Goal: Task Accomplishment & Management: Use online tool/utility

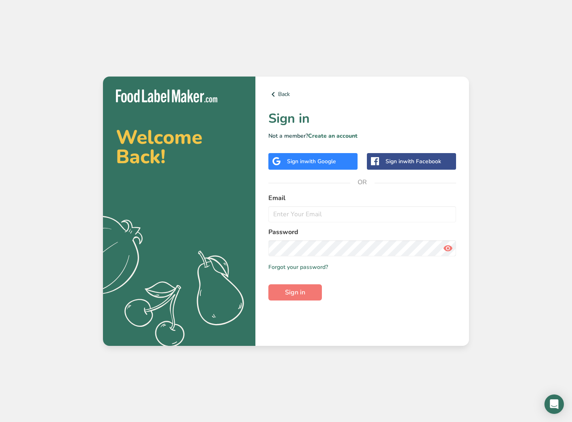
click at [318, 163] on span "with Google" at bounding box center [320, 162] width 32 height 8
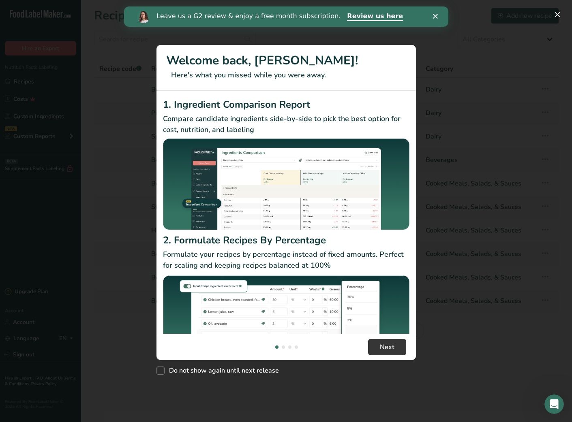
drag, startPoint x: 161, startPoint y: 372, endPoint x: 161, endPoint y: 385, distance: 13.0
click at [161, 372] on span "New Features" at bounding box center [160, 371] width 8 height 8
click at [161, 372] on input "Do not show again until next release" at bounding box center [158, 370] width 5 height 5
checkbox input "true"
click at [385, 345] on span "Next" at bounding box center [387, 347] width 15 height 10
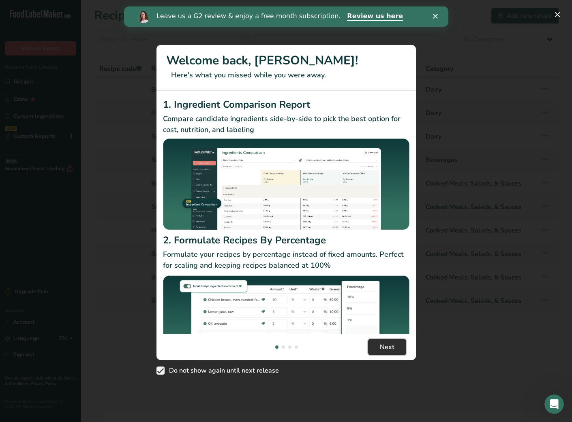
scroll to position [0, 259]
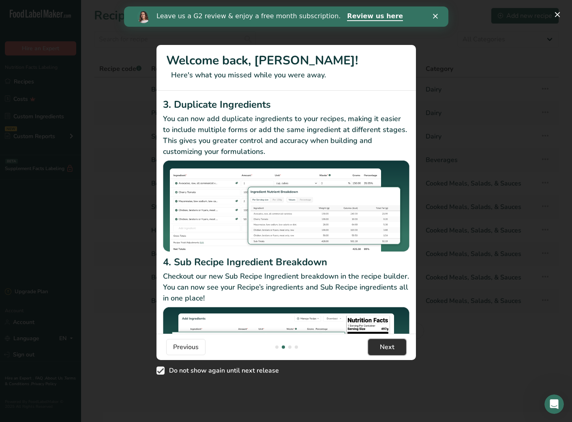
click at [384, 349] on span "Next" at bounding box center [387, 347] width 15 height 10
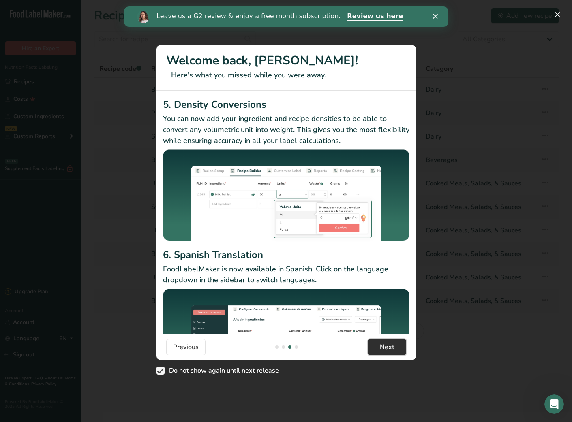
click at [384, 349] on span "Next" at bounding box center [387, 347] width 15 height 10
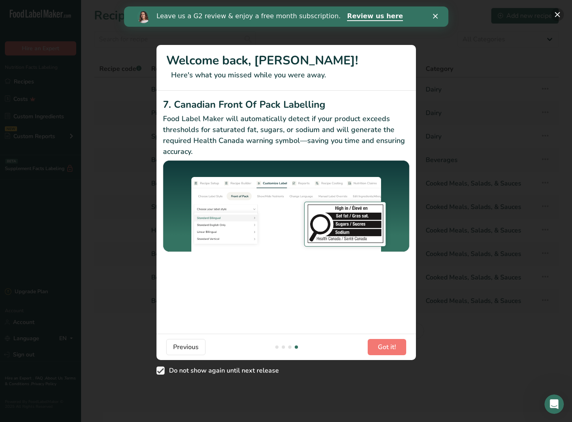
click at [558, 17] on button "New Features" at bounding box center [557, 14] width 13 height 13
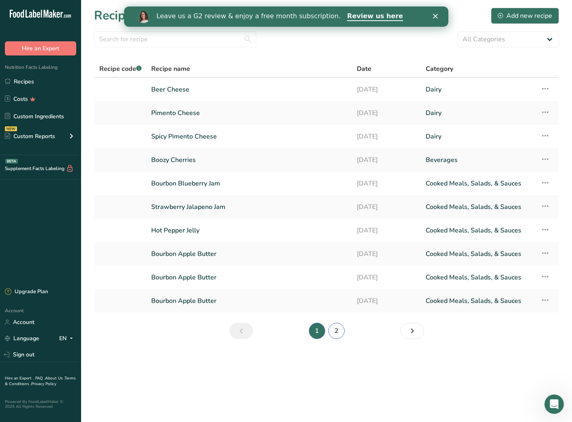
click at [336, 329] on link "2" at bounding box center [336, 331] width 16 height 16
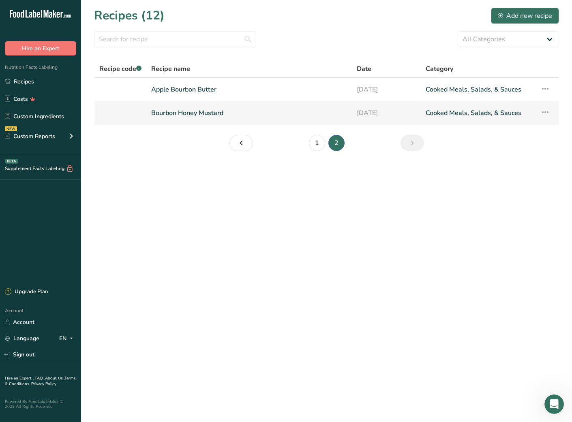
click at [251, 116] on link "Bourbon Honey Mustard" at bounding box center [249, 113] width 196 height 17
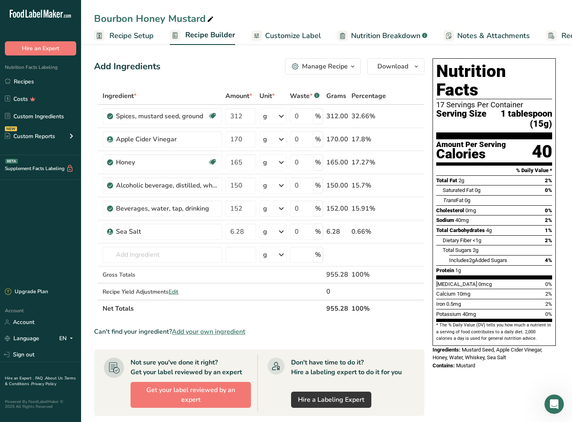
click at [113, 39] on span "Recipe Setup" at bounding box center [131, 35] width 44 height 11
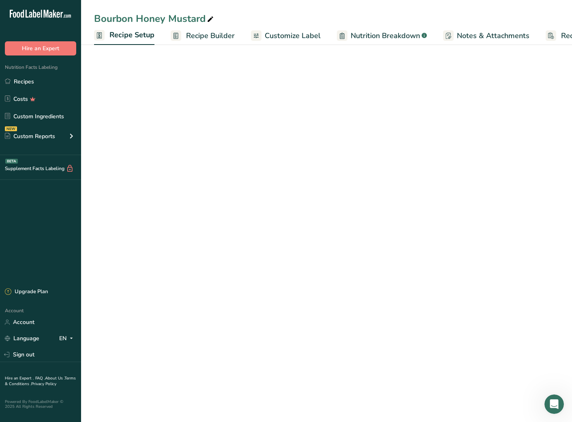
scroll to position [0, 3]
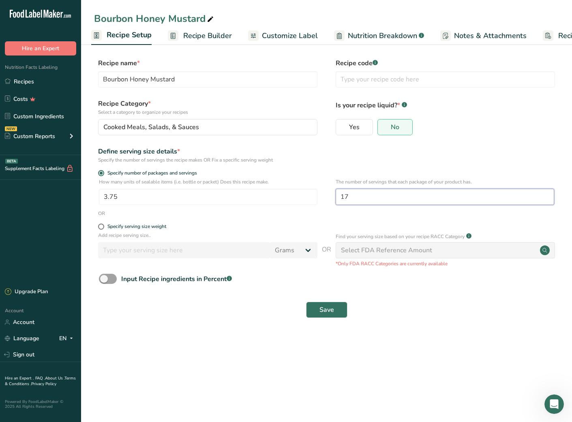
click at [359, 197] on input "17" at bounding box center [445, 197] width 218 height 16
type input "8.001"
click at [332, 310] on span "Save" at bounding box center [326, 310] width 15 height 10
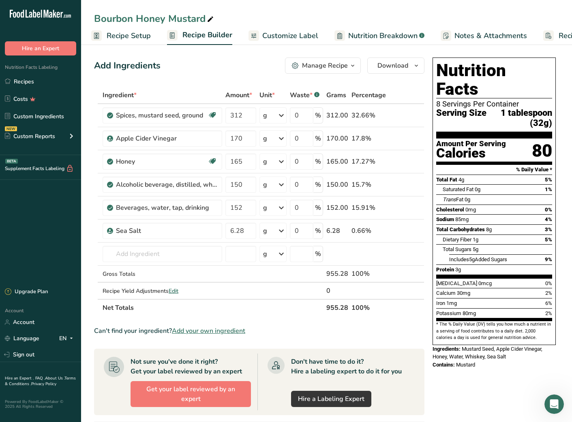
click at [130, 38] on span "Recipe Setup" at bounding box center [129, 35] width 44 height 11
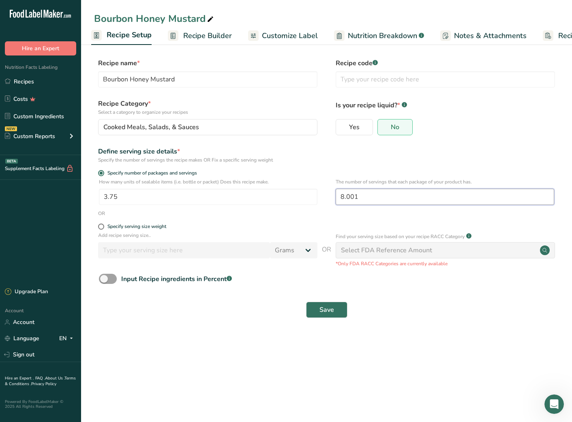
click at [368, 198] on input "8.001" at bounding box center [445, 197] width 218 height 16
type input "7.511"
click at [325, 308] on span "Save" at bounding box center [326, 310] width 15 height 10
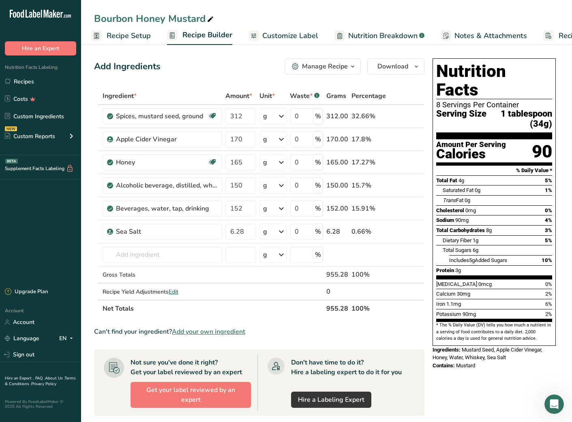
click at [131, 38] on span "Recipe Setup" at bounding box center [129, 35] width 44 height 11
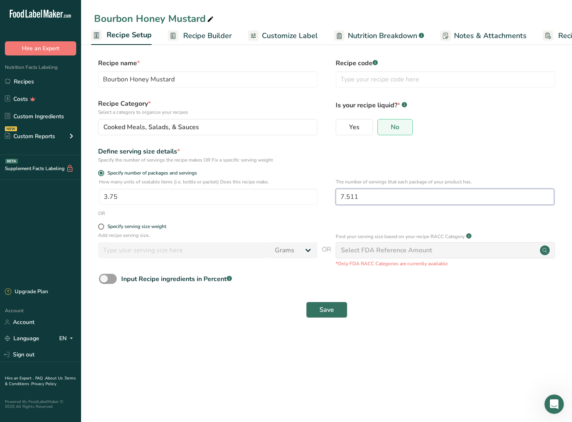
drag, startPoint x: 363, startPoint y: 193, endPoint x: 293, endPoint y: 185, distance: 69.8
click at [293, 185] on div "How many units of sealable items (i.e. bottle or packet) Does this recipe make.…" at bounding box center [326, 194] width 465 height 32
type input "7.25"
click at [327, 310] on span "Save" at bounding box center [326, 310] width 15 height 10
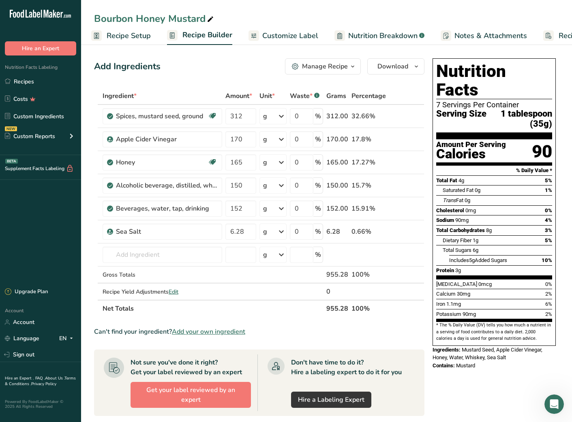
scroll to position [0, 0]
click at [132, 39] on span "Recipe Setup" at bounding box center [129, 35] width 44 height 11
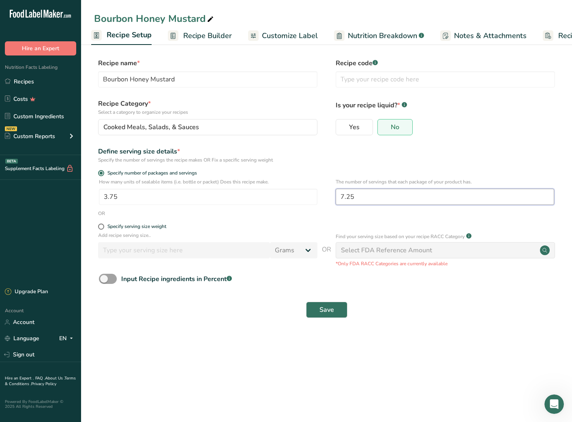
click at [383, 199] on input "7.25" at bounding box center [445, 197] width 218 height 16
type input "9"
click at [340, 308] on button "Save" at bounding box center [326, 310] width 41 height 16
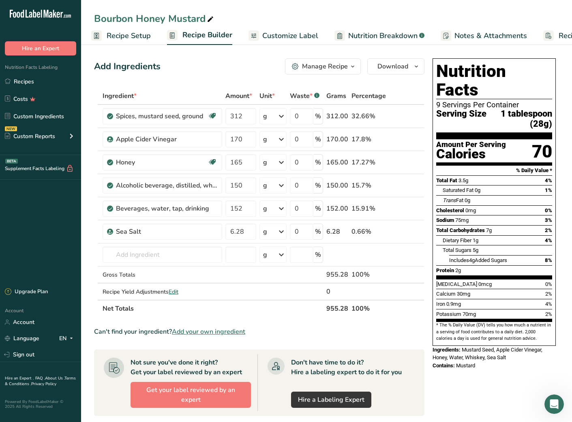
click at [127, 34] on span "Recipe Setup" at bounding box center [129, 35] width 44 height 11
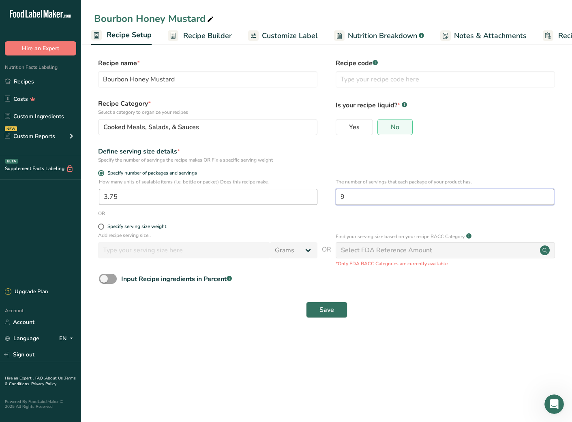
drag, startPoint x: 356, startPoint y: 201, endPoint x: 311, endPoint y: 194, distance: 45.8
click at [311, 194] on div "How many units of sealable items (i.e. bottle or packet) Does this recipe make.…" at bounding box center [326, 194] width 465 height 32
type input "7"
type input "8.5"
click at [328, 308] on span "Save" at bounding box center [326, 310] width 15 height 10
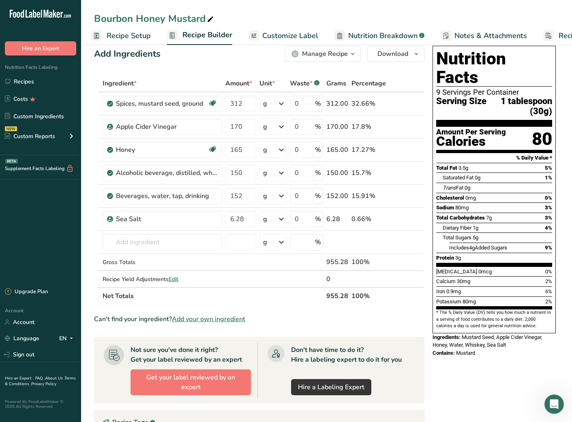
scroll to position [12, 0]
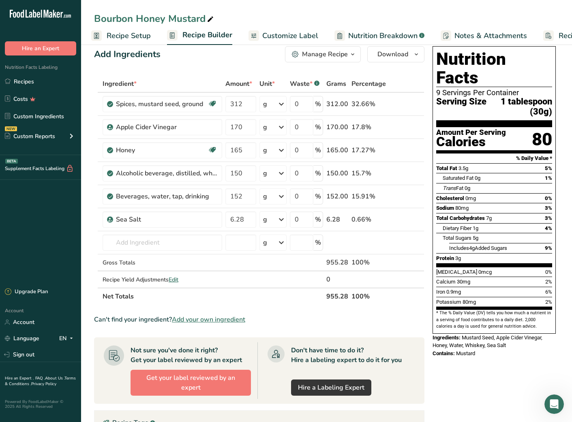
click at [115, 39] on span "Recipe Setup" at bounding box center [129, 35] width 44 height 11
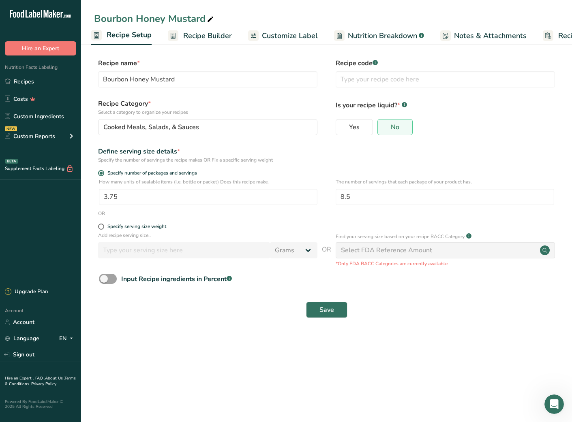
click at [198, 36] on span "Recipe Builder" at bounding box center [207, 35] width 49 height 11
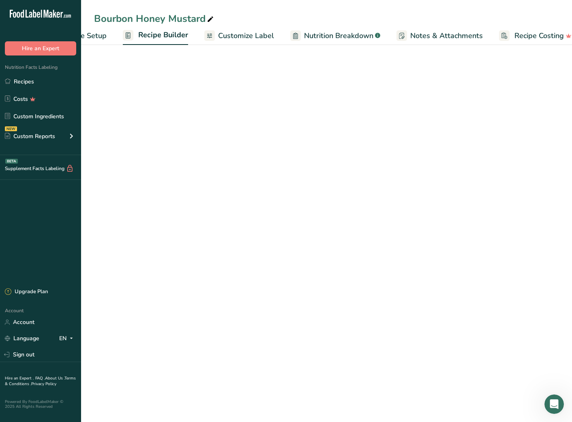
scroll to position [0, 59]
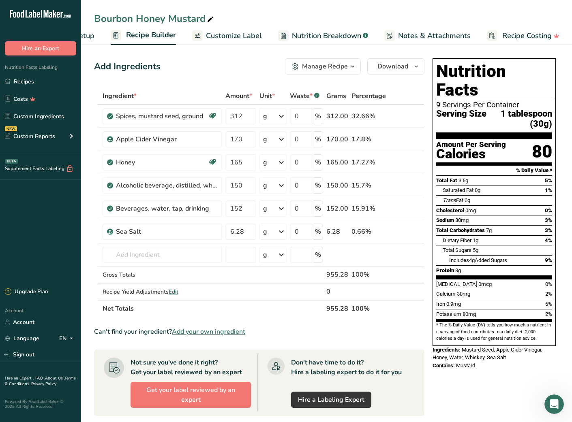
click at [349, 71] on span "button" at bounding box center [353, 67] width 10 height 10
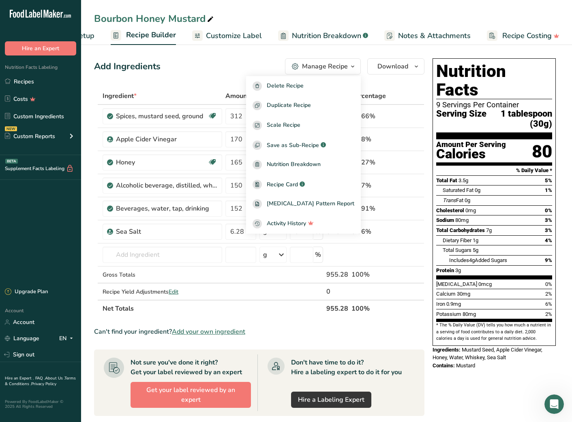
click at [136, 36] on span "Recipe Builder" at bounding box center [151, 35] width 50 height 11
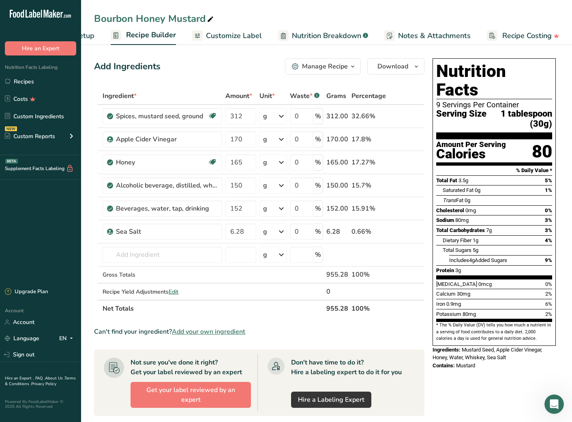
click at [136, 36] on span "Recipe Builder" at bounding box center [151, 35] width 50 height 11
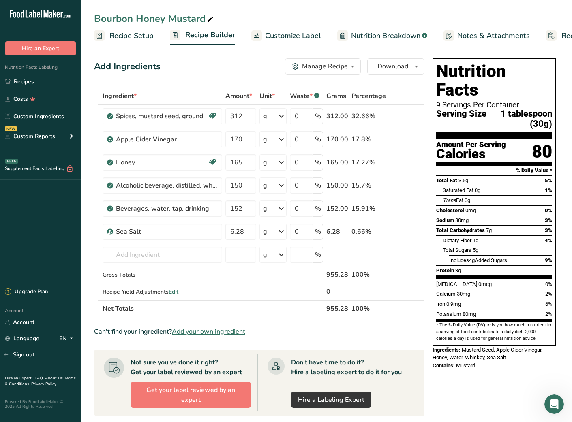
scroll to position [0, 4]
click at [135, 37] on span "Recipe Setup" at bounding box center [128, 35] width 44 height 11
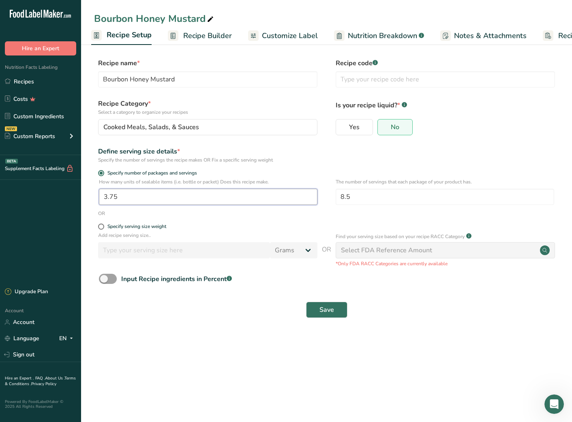
click at [128, 200] on input "3.75" at bounding box center [208, 197] width 218 height 16
drag, startPoint x: 128, startPoint y: 200, endPoint x: 78, endPoint y: 190, distance: 51.6
click at [78, 190] on div ".a-20{fill:#fff;} Hire an Expert Nutrition Facts Labeling Recipes Costs Custom …" at bounding box center [286, 211] width 572 height 422
type input "2"
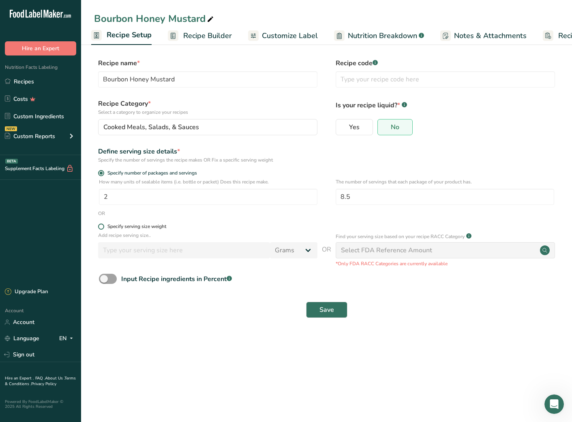
click at [103, 225] on span at bounding box center [101, 227] width 6 height 6
click at [103, 225] on input "Specify serving size weight" at bounding box center [100, 226] width 5 height 5
radio input "true"
radio input "false"
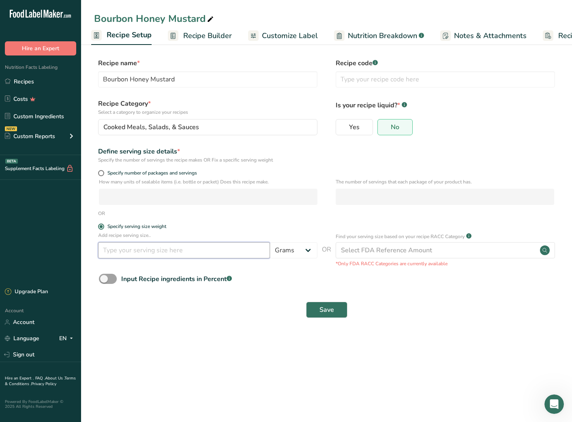
click at [139, 252] on input "number" at bounding box center [184, 250] width 172 height 16
type input "2"
click at [291, 253] on select "Grams kg mg mcg lb oz l mL fl oz tbsp tsp cup qt gallon" at bounding box center [293, 250] width 47 height 16
select select "19"
click at [270, 242] on select "Grams kg mg mcg lb oz l mL fl oz tbsp tsp cup qt gallon" at bounding box center [293, 250] width 47 height 16
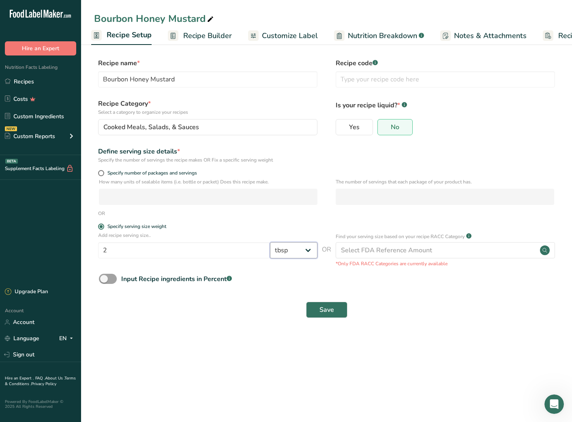
select select "22"
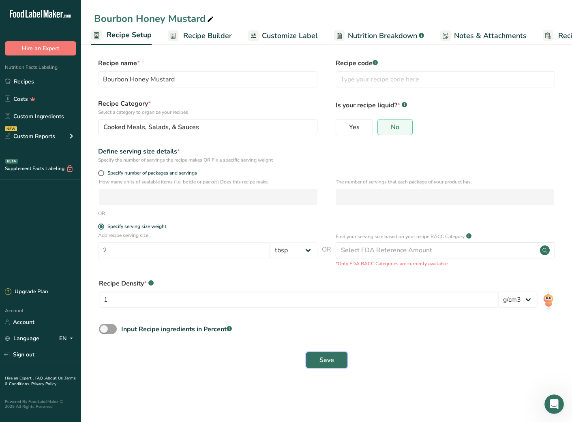
click at [320, 361] on span "Save" at bounding box center [326, 360] width 15 height 10
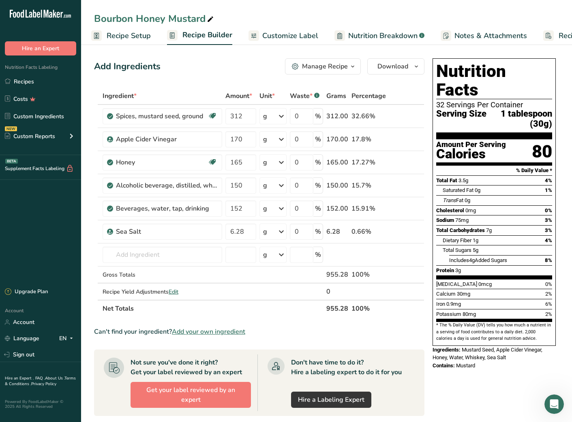
drag, startPoint x: 113, startPoint y: 39, endPoint x: 113, endPoint y: 47, distance: 7.7
click at [113, 39] on span "Recipe Setup" at bounding box center [129, 35] width 44 height 11
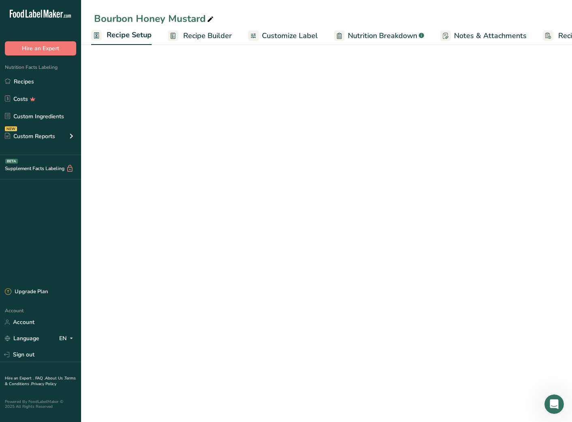
select select "19"
select select "22"
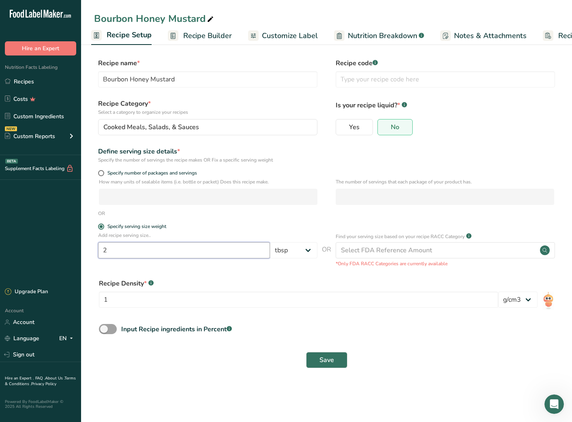
click at [225, 254] on input "2" at bounding box center [184, 250] width 172 height 16
click at [104, 174] on span "Specify number of packages and servings" at bounding box center [150, 173] width 93 height 6
click at [103, 174] on input "Specify number of packages and servings" at bounding box center [100, 173] width 5 height 5
radio input "true"
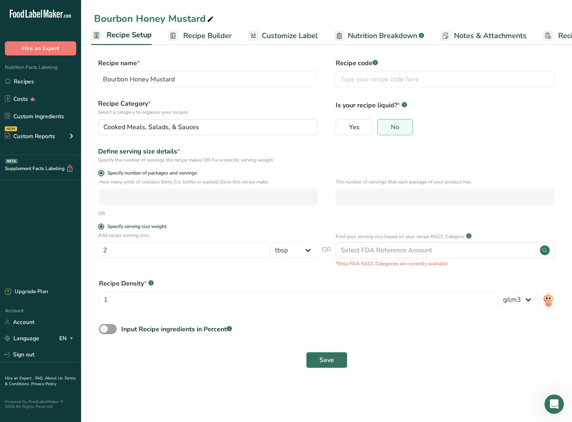
radio input "false"
select select "0"
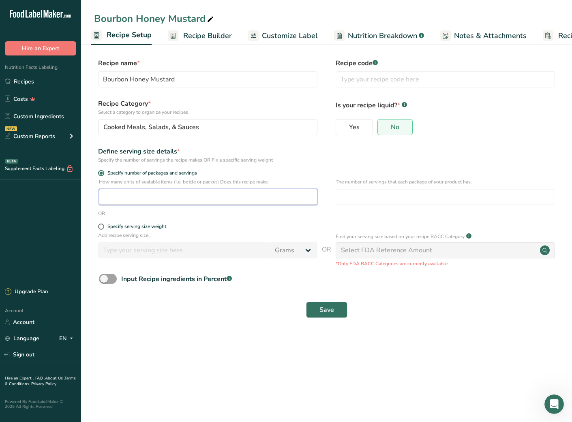
click at [119, 199] on input "number" at bounding box center [208, 197] width 218 height 16
type input "2"
click at [358, 203] on input "number" at bounding box center [445, 197] width 218 height 16
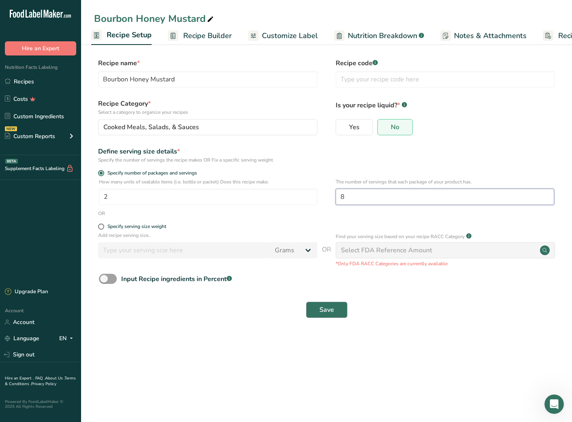
type input "8"
click at [326, 312] on span "Save" at bounding box center [326, 310] width 15 height 10
drag, startPoint x: 125, startPoint y: 195, endPoint x: 91, endPoint y: 191, distance: 34.3
click at [92, 192] on section "Recipe name * Bourbon Honey Mustard Recipe code .a-a{fill:#347362;}.b-a{fill:#f…" at bounding box center [326, 189] width 491 height 294
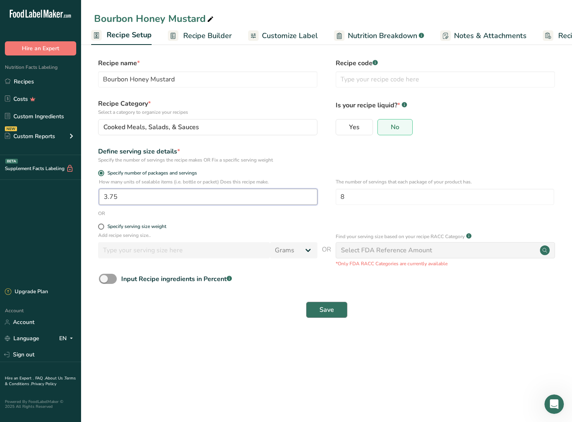
type input "3.75"
drag, startPoint x: 337, startPoint y: 308, endPoint x: 334, endPoint y: 297, distance: 11.9
click at [337, 308] on button "Save" at bounding box center [326, 310] width 41 height 16
drag, startPoint x: 362, startPoint y: 198, endPoint x: 298, endPoint y: 192, distance: 63.9
click at [298, 192] on div "How many units of sealable items (i.e. bottle or packet) Does this recipe make.…" at bounding box center [326, 194] width 465 height 32
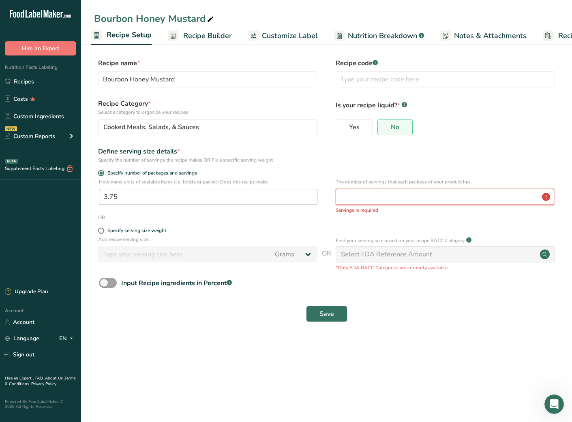
type input "8"
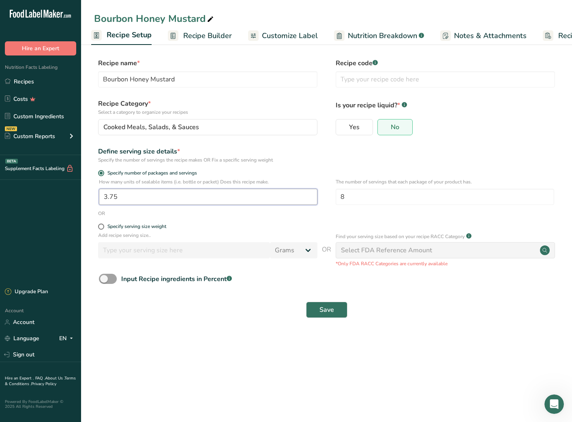
drag, startPoint x: 131, startPoint y: 199, endPoint x: 62, endPoint y: 188, distance: 69.4
click at [62, 188] on div ".a-20{fill:#fff;} Hire an Expert Nutrition Facts Labeling Recipes Costs Custom …" at bounding box center [286, 211] width 572 height 422
type input "1"
click at [325, 312] on span "Save" at bounding box center [326, 310] width 15 height 10
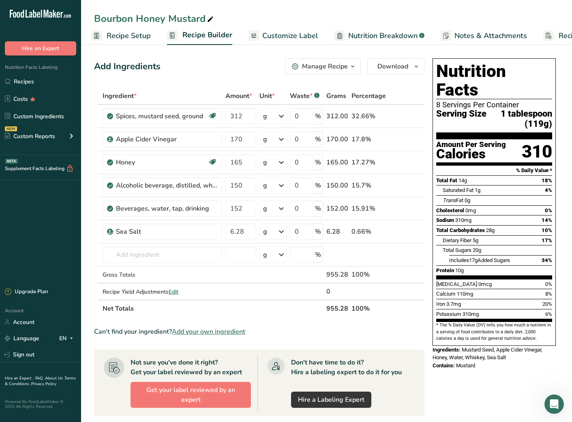
click at [124, 37] on span "Recipe Setup" at bounding box center [129, 35] width 44 height 11
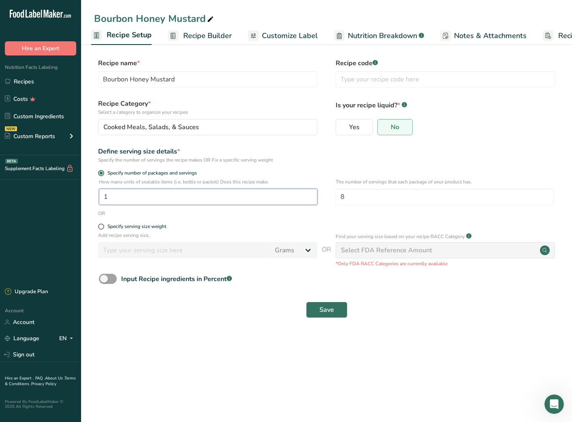
click at [135, 200] on input "1" at bounding box center [208, 197] width 218 height 16
drag, startPoint x: 135, startPoint y: 200, endPoint x: 64, endPoint y: 189, distance: 71.3
click at [64, 189] on div ".a-20{fill:#fff;} Hire an Expert Nutrition Facts Labeling Recipes Costs Custom …" at bounding box center [286, 211] width 572 height 422
type input "3.75"
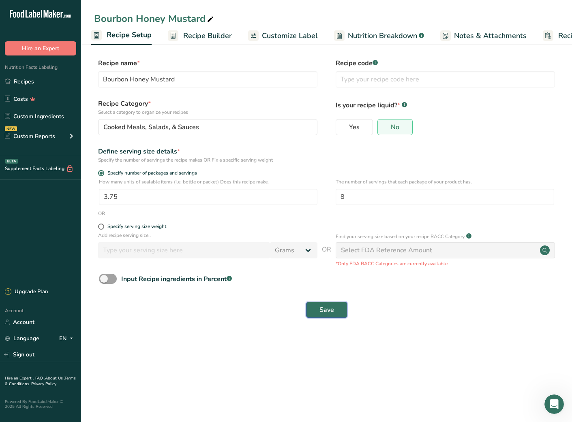
click at [317, 312] on button "Save" at bounding box center [326, 310] width 41 height 16
click at [101, 228] on span at bounding box center [101, 227] width 6 height 6
click at [101, 228] on input "Specify serving size weight" at bounding box center [100, 226] width 5 height 5
radio input "true"
radio input "false"
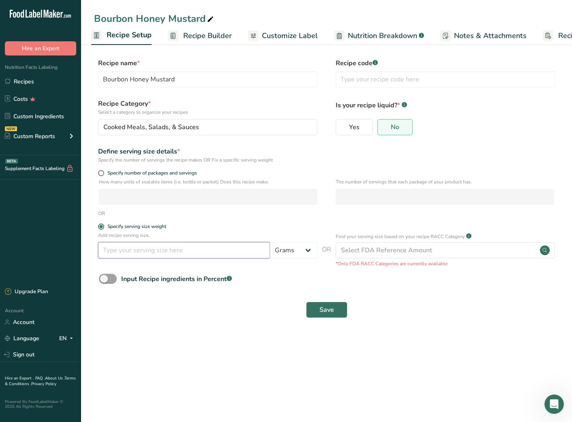
click at [115, 253] on input "number" at bounding box center [184, 250] width 172 height 16
type input "2.006"
click at [287, 253] on select "Grams kg mg mcg lb oz l mL fl oz tbsp tsp cup qt gallon" at bounding box center [293, 250] width 47 height 16
select select "19"
click at [270, 242] on select "Grams kg mg mcg lb oz l mL fl oz tbsp tsp cup qt gallon" at bounding box center [293, 250] width 47 height 16
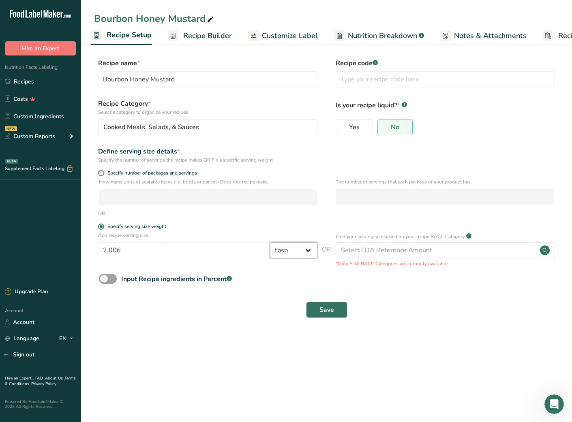
select select "22"
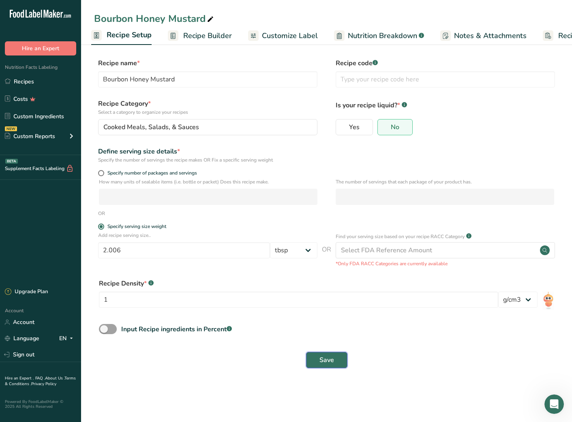
click at [324, 362] on span "Save" at bounding box center [326, 360] width 15 height 10
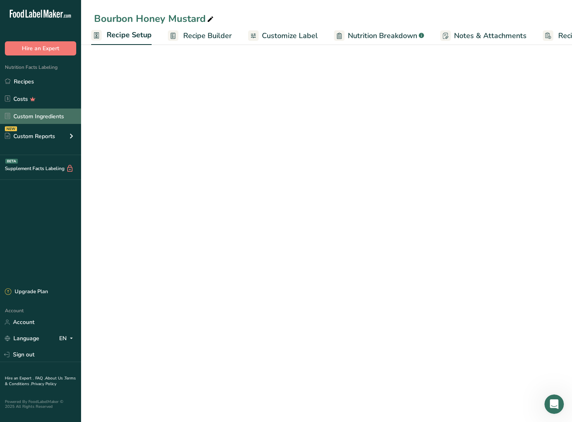
select select "19"
select select "22"
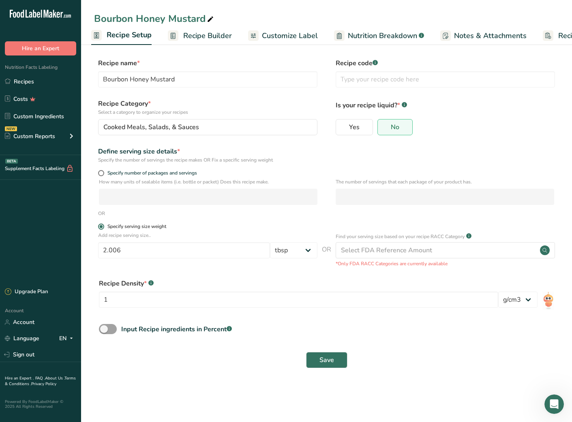
click at [101, 228] on span at bounding box center [101, 227] width 6 height 6
click at [101, 228] on input "Specify serving size weight" at bounding box center [100, 226] width 5 height 5
click at [103, 174] on span at bounding box center [101, 173] width 6 height 6
click at [103, 174] on input "Specify number of packages and servings" at bounding box center [100, 173] width 5 height 5
radio input "true"
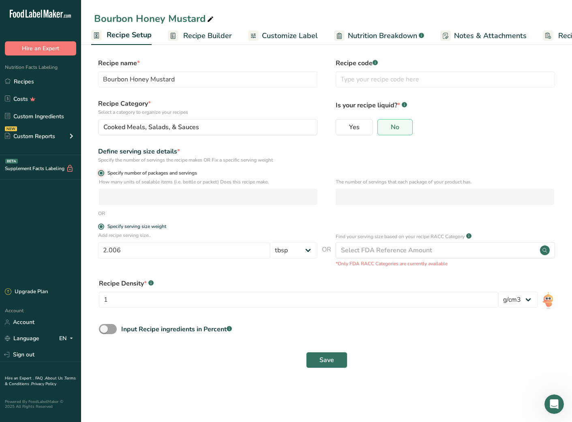
radio input "false"
select select "0"
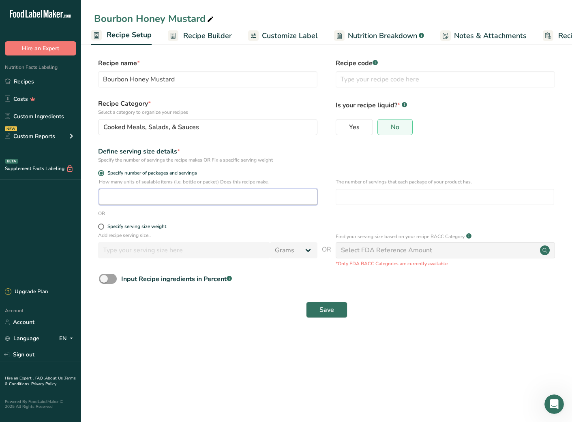
click at [123, 201] on input "number" at bounding box center [208, 197] width 218 height 16
click at [123, 201] on input "3.75" at bounding box center [208, 197] width 218 height 16
click at [123, 200] on input "3.75" at bounding box center [208, 197] width 218 height 16
type input "3.75"
click at [335, 311] on button "Save" at bounding box center [326, 310] width 41 height 16
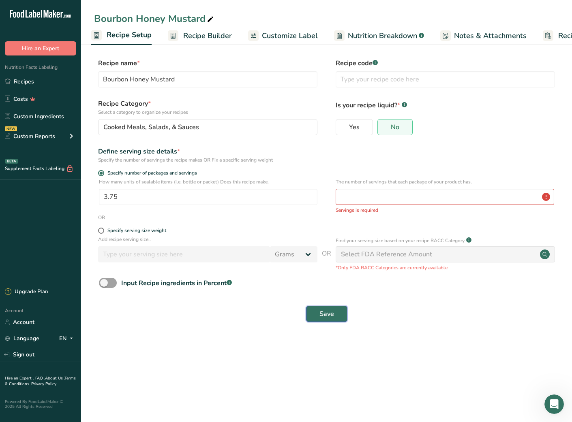
click at [334, 312] on button "Save" at bounding box center [326, 314] width 41 height 16
click at [359, 195] on input "number" at bounding box center [445, 197] width 218 height 16
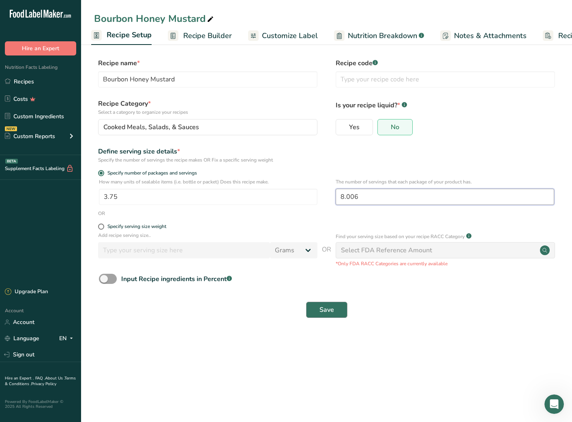
type input "8.006"
click at [335, 309] on button "Save" at bounding box center [326, 310] width 41 height 16
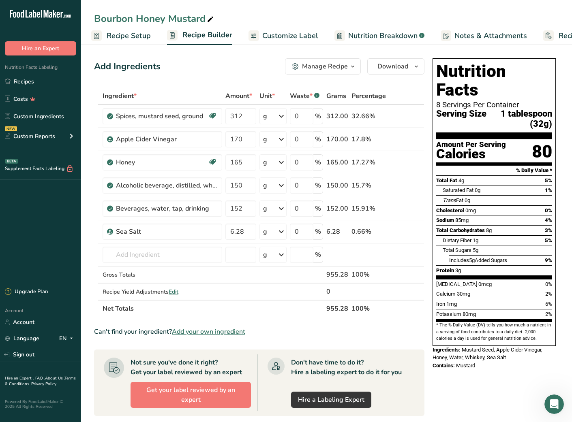
click at [139, 34] on span "Recipe Setup" at bounding box center [129, 35] width 44 height 11
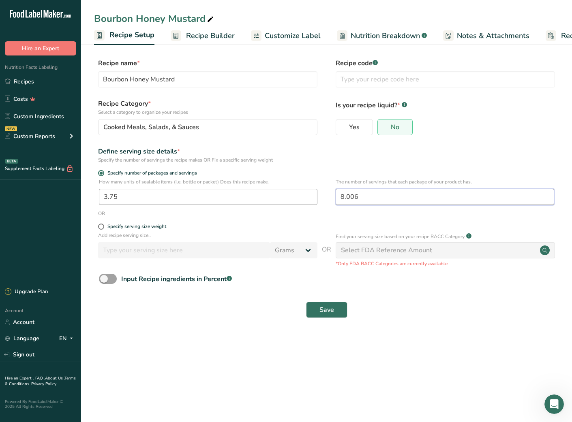
drag, startPoint x: 374, startPoint y: 195, endPoint x: 279, endPoint y: 190, distance: 95.8
click at [279, 190] on div "How many units of sealable items (i.e. bottle or packet) Does this recipe make.…" at bounding box center [326, 194] width 465 height 32
type input "8.5"
click at [317, 306] on button "Save" at bounding box center [326, 310] width 41 height 16
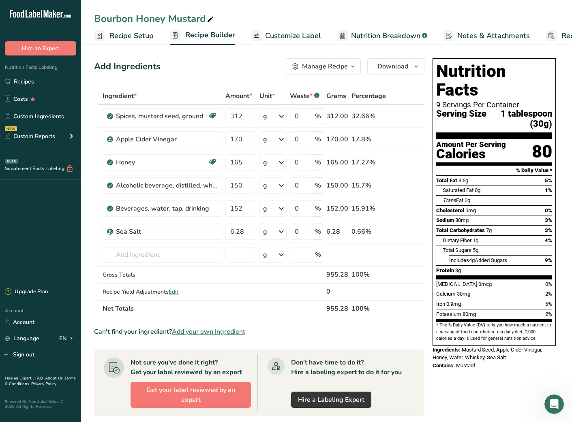
click at [119, 41] on span "Recipe Setup" at bounding box center [131, 35] width 44 height 11
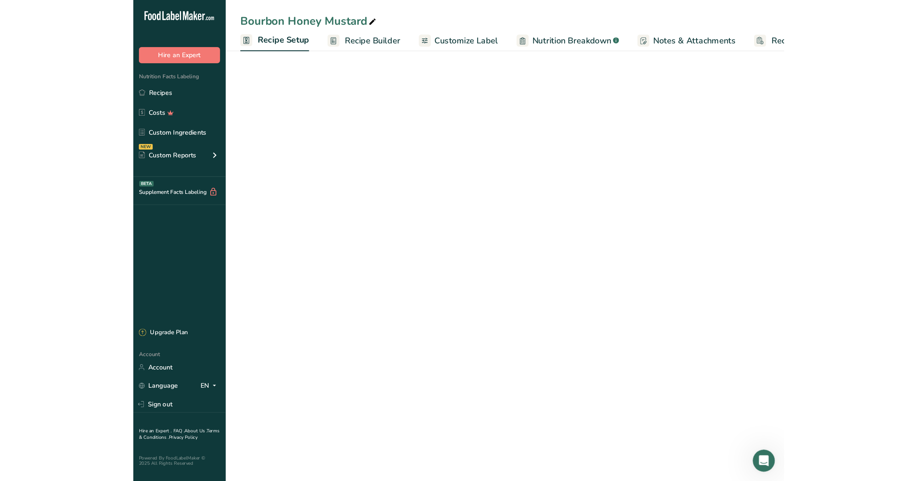
scroll to position [0, 3]
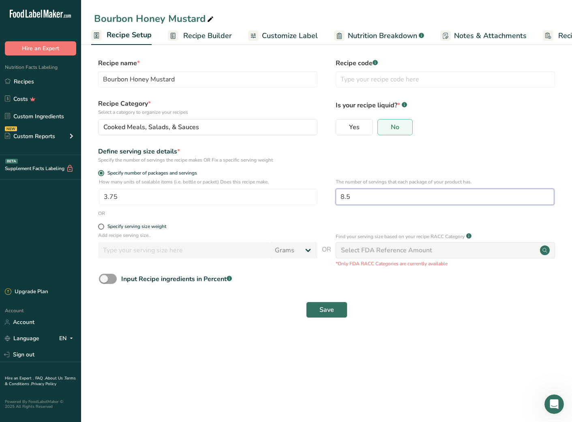
click at [356, 200] on input "8.5" at bounding box center [445, 197] width 218 height 16
type input "8.257"
click at [315, 310] on button "Save" at bounding box center [326, 310] width 41 height 16
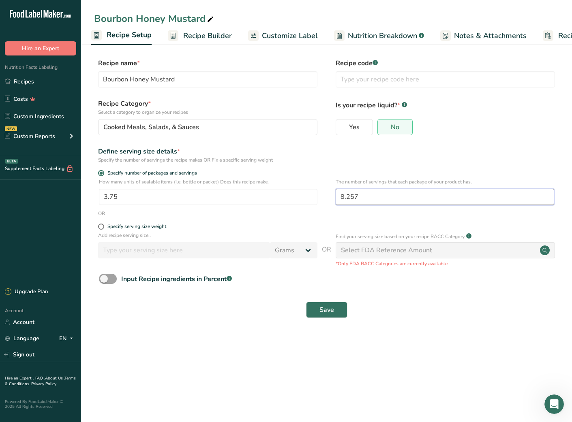
drag, startPoint x: 368, startPoint y: 197, endPoint x: 293, endPoint y: 187, distance: 76.0
click at [293, 187] on div "How many units of sealable items (i.e. bottle or packet) Does this recipe make.…" at bounding box center [326, 194] width 465 height 32
type input "8.15"
drag, startPoint x: 320, startPoint y: 305, endPoint x: 313, endPoint y: 301, distance: 8.0
click at [319, 305] on span "Save" at bounding box center [326, 310] width 15 height 10
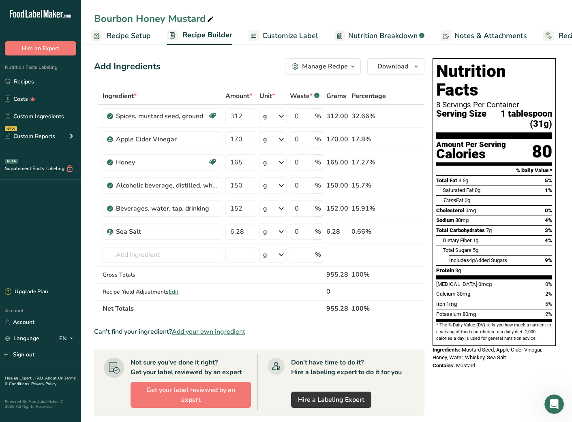
click at [127, 36] on span "Recipe Setup" at bounding box center [129, 35] width 44 height 11
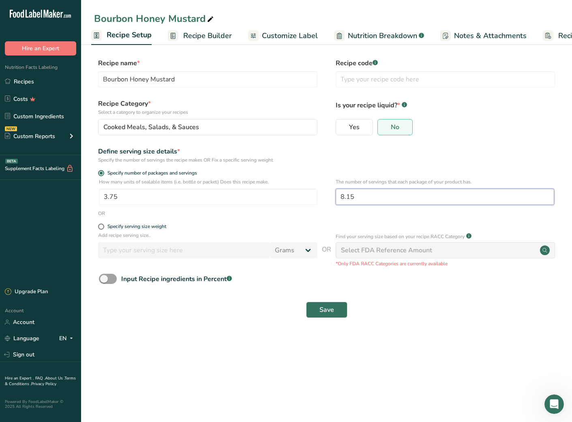
click at [383, 198] on input "8.15" at bounding box center [445, 197] width 218 height 16
type input "8.0"
click at [325, 314] on span "Save" at bounding box center [326, 310] width 15 height 10
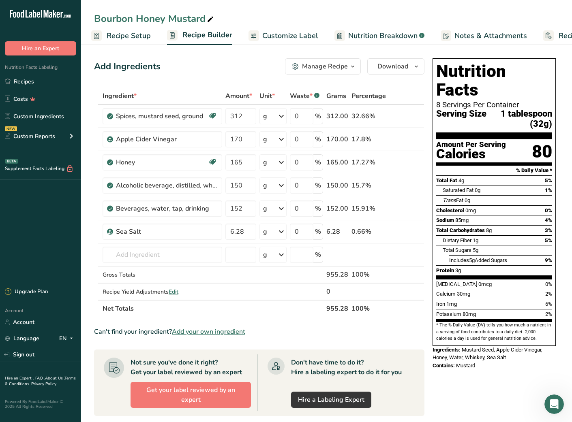
click at [118, 36] on span "Recipe Setup" at bounding box center [129, 35] width 44 height 11
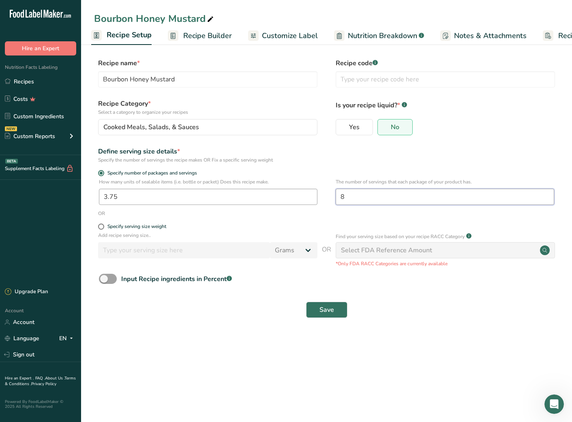
drag, startPoint x: 358, startPoint y: 193, endPoint x: 300, endPoint y: 191, distance: 57.6
click at [300, 191] on div "How many units of sealable items (i.e. bottle or packet) Does this recipe make.…" at bounding box center [326, 194] width 465 height 32
type input "8.75"
click at [329, 307] on span "Save" at bounding box center [326, 310] width 15 height 10
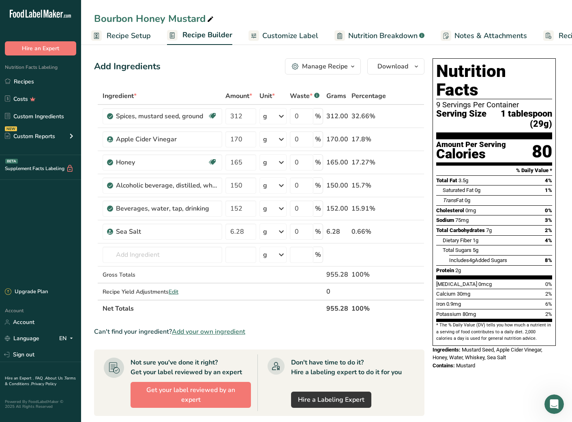
click at [136, 38] on span "Recipe Setup" at bounding box center [129, 35] width 44 height 11
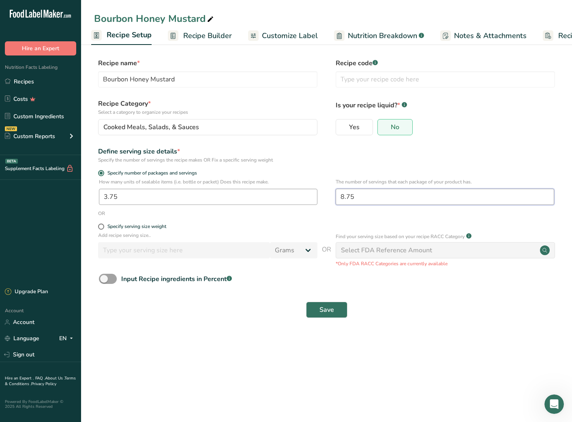
drag, startPoint x: 371, startPoint y: 201, endPoint x: 301, endPoint y: 198, distance: 69.8
click at [301, 198] on div "How many units of sealable items (i.e. bottle or packet) Does this recipe make.…" at bounding box center [326, 194] width 465 height 32
type input "8.6"
click at [323, 310] on span "Save" at bounding box center [326, 310] width 15 height 10
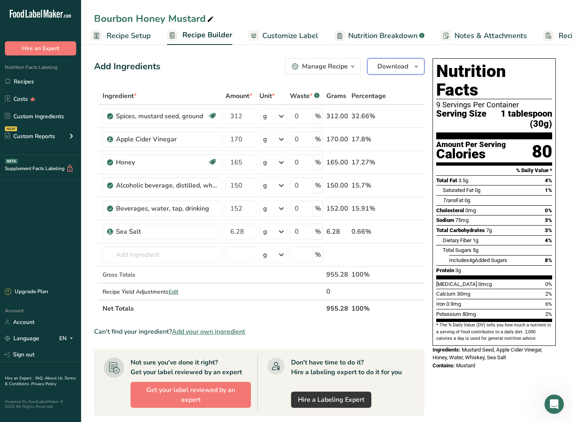
click at [401, 65] on span "Download" at bounding box center [392, 67] width 31 height 10
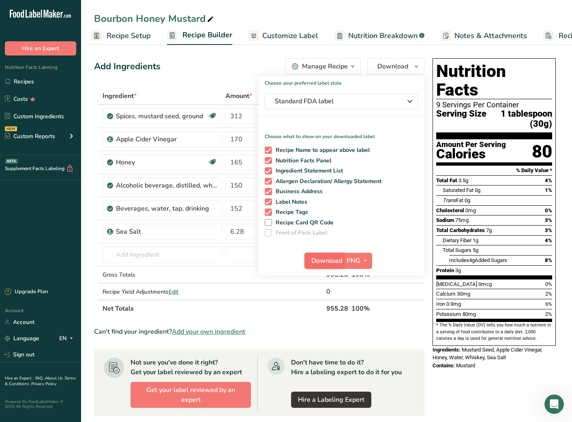
click at [335, 263] on span "Download" at bounding box center [326, 261] width 31 height 10
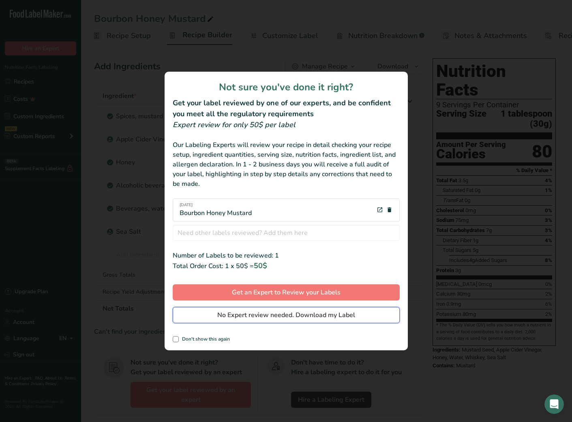
click at [314, 313] on span "No Expert review needed. Download my Label" at bounding box center [286, 315] width 138 height 10
